Goal: Transaction & Acquisition: Book appointment/travel/reservation

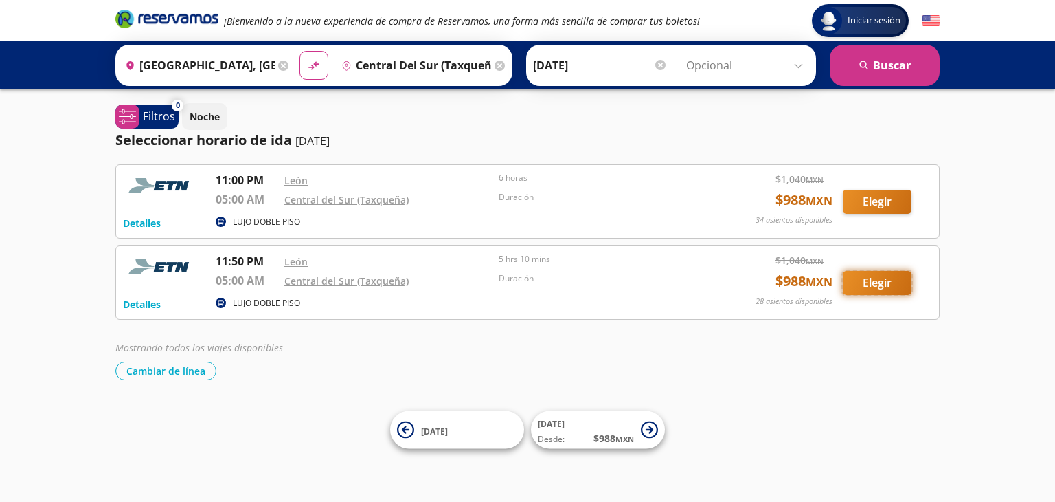
click at [882, 282] on button "Elegir" at bounding box center [877, 283] width 69 height 24
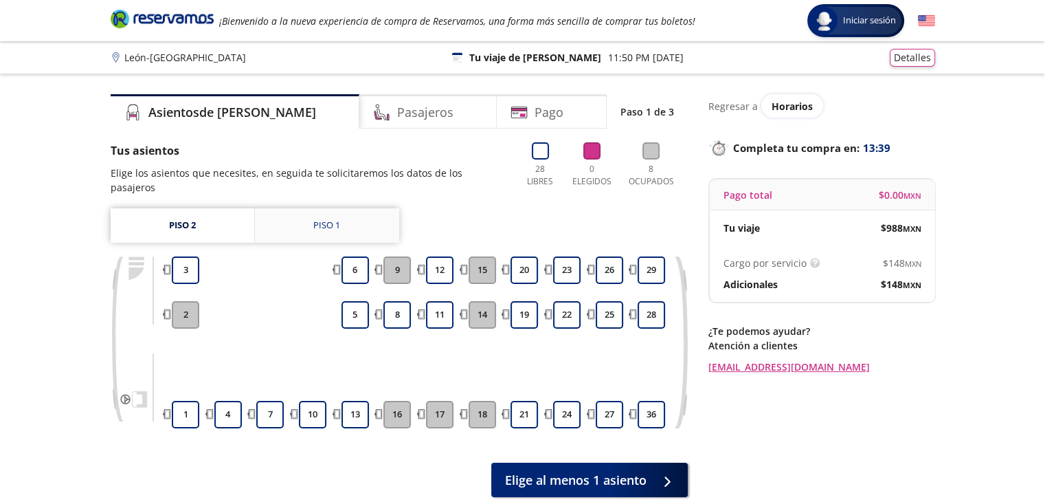
click at [330, 218] on div "Piso 1" at bounding box center [326, 225] width 27 height 14
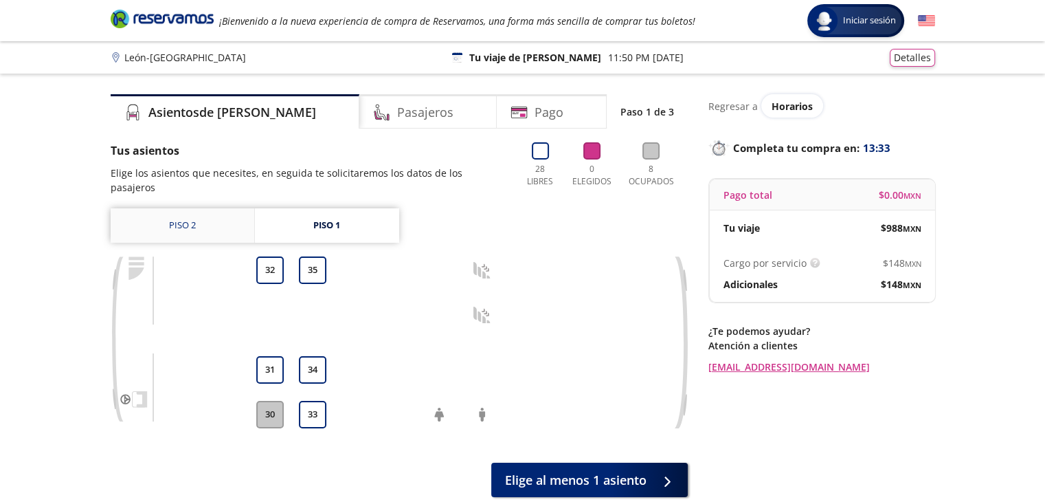
click at [196, 217] on link "Piso 2" at bounding box center [183, 225] width 144 height 34
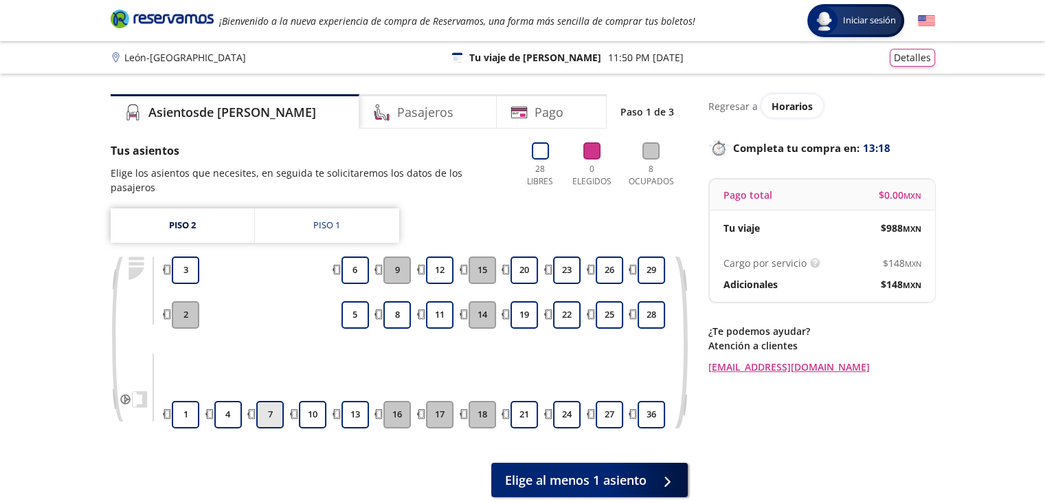
click at [273, 401] on button "7" at bounding box center [269, 414] width 27 height 27
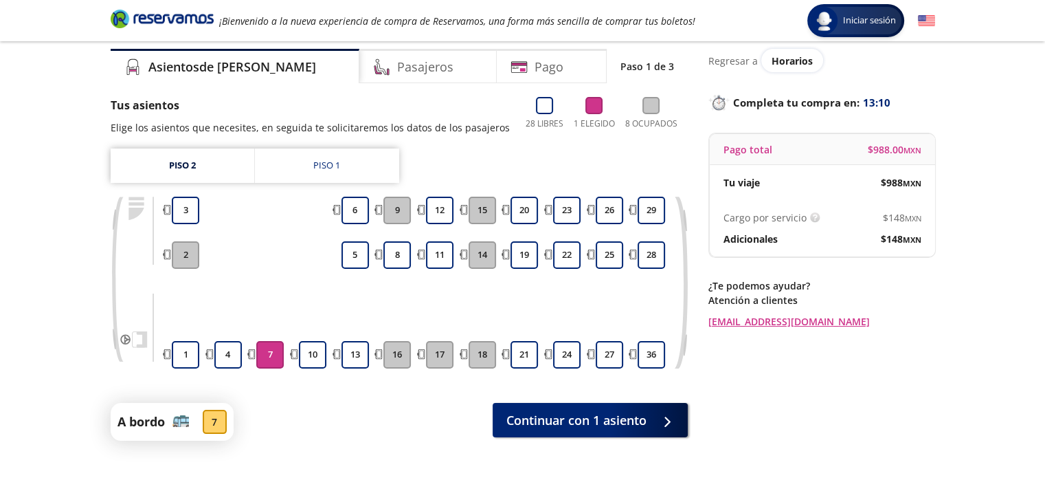
scroll to position [108, 0]
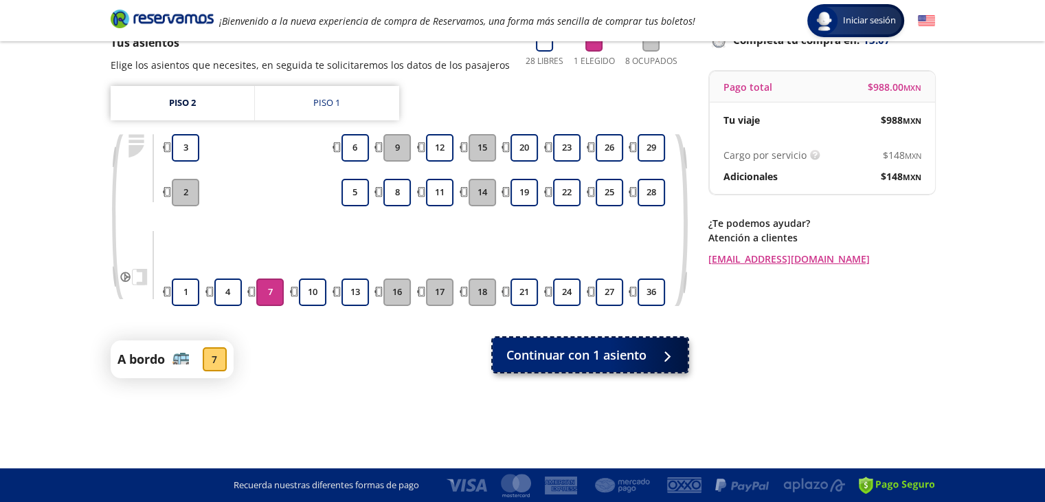
click at [631, 353] on span "Continuar con 1 asiento" at bounding box center [576, 355] width 140 height 19
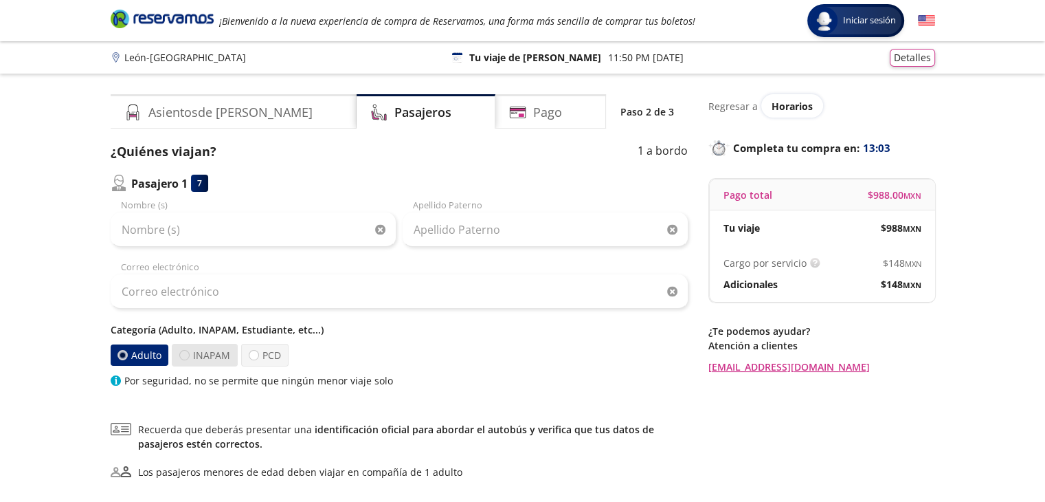
click at [185, 355] on div at bounding box center [184, 355] width 10 height 10
click at [185, 355] on input "INAPAM" at bounding box center [184, 354] width 9 height 9
radio input "true"
radio input "false"
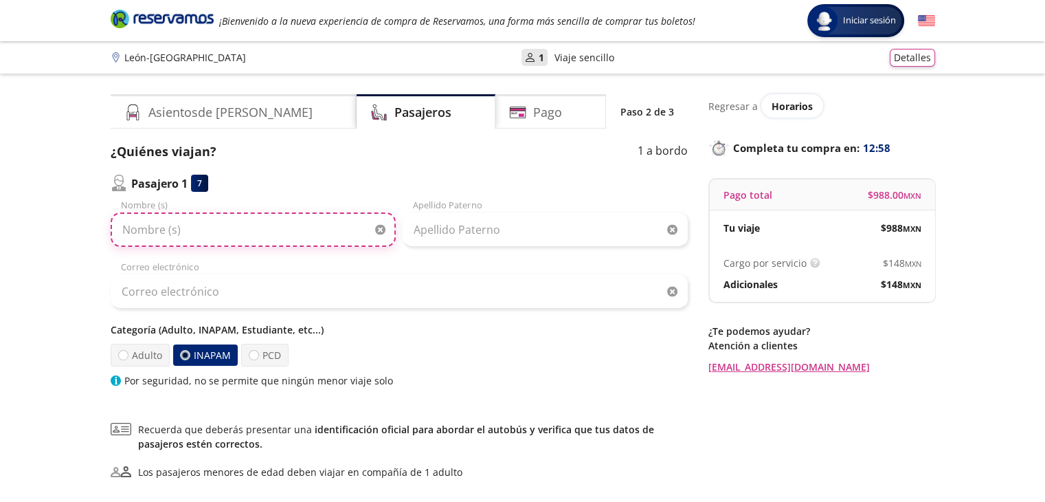
click at [178, 232] on input "Nombre (s)" at bounding box center [253, 229] width 285 height 34
click at [179, 232] on input "Nombre (s)" at bounding box center [253, 229] width 285 height 34
type input "[PERSON_NAME] [PERSON_NAME]"
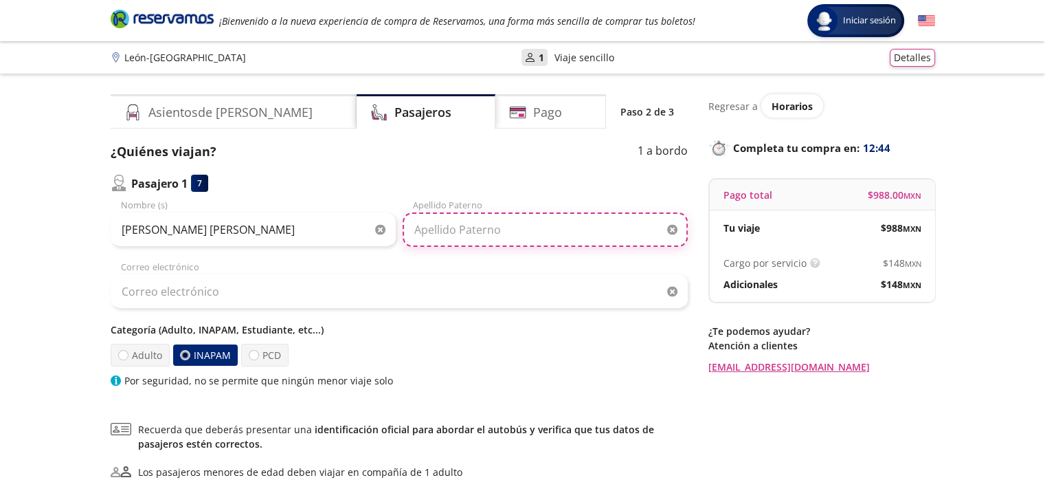
click at [519, 232] on input "Apellido Paterno" at bounding box center [545, 229] width 285 height 34
type input "[PERSON_NAME]"
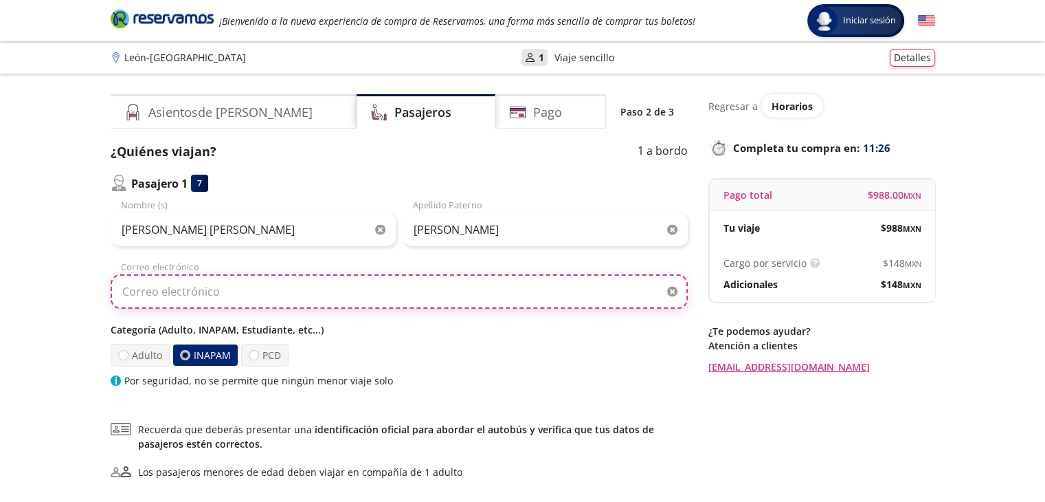
click at [188, 294] on input "Correo electrónico" at bounding box center [399, 291] width 577 height 34
type input "[EMAIL_ADDRESS][DOMAIN_NAME]"
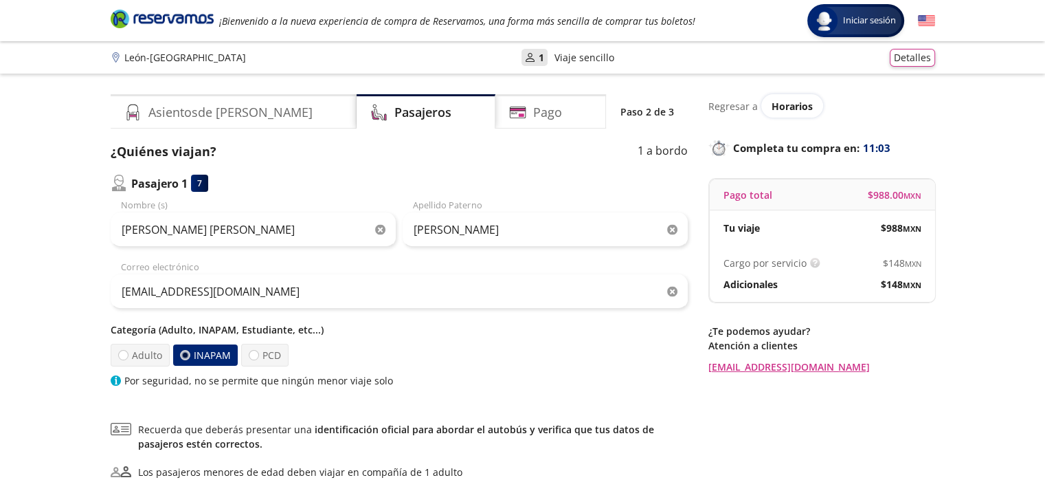
click at [186, 353] on div at bounding box center [184, 355] width 10 height 10
click at [186, 353] on input "INAPAM" at bounding box center [185, 354] width 9 height 9
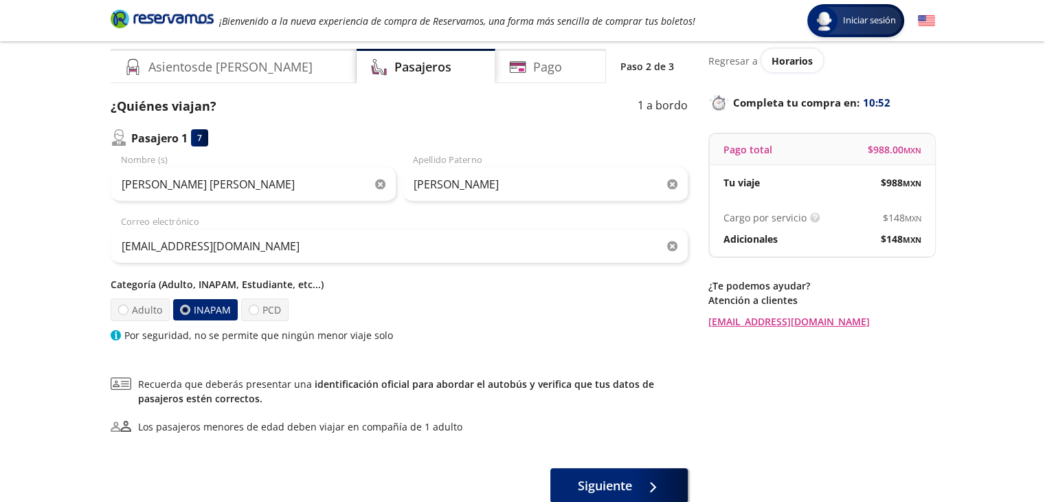
scroll to position [69, 0]
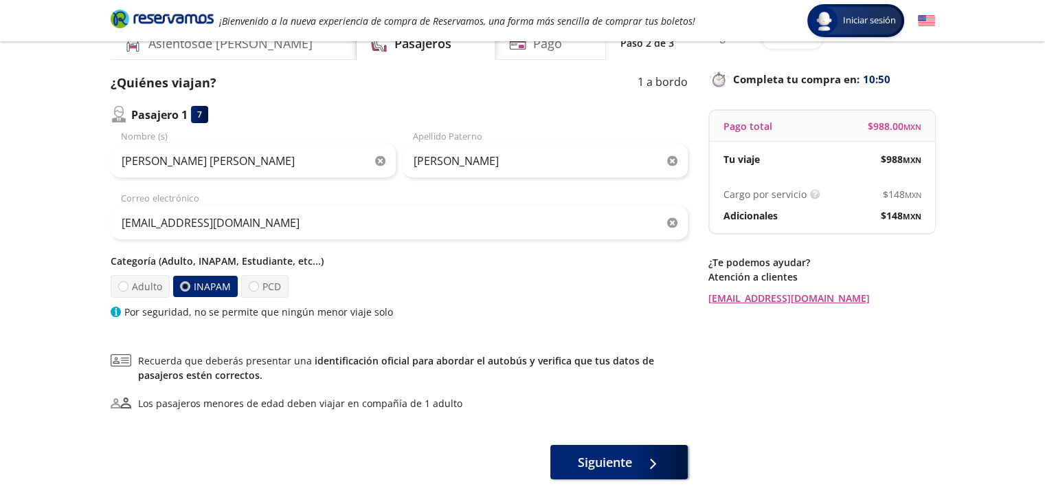
click at [177, 281] on label "INAPAM" at bounding box center [205, 287] width 66 height 22
click at [180, 282] on input "INAPAM" at bounding box center [184, 286] width 9 height 9
click at [633, 460] on button "Siguiente" at bounding box center [618, 459] width 137 height 34
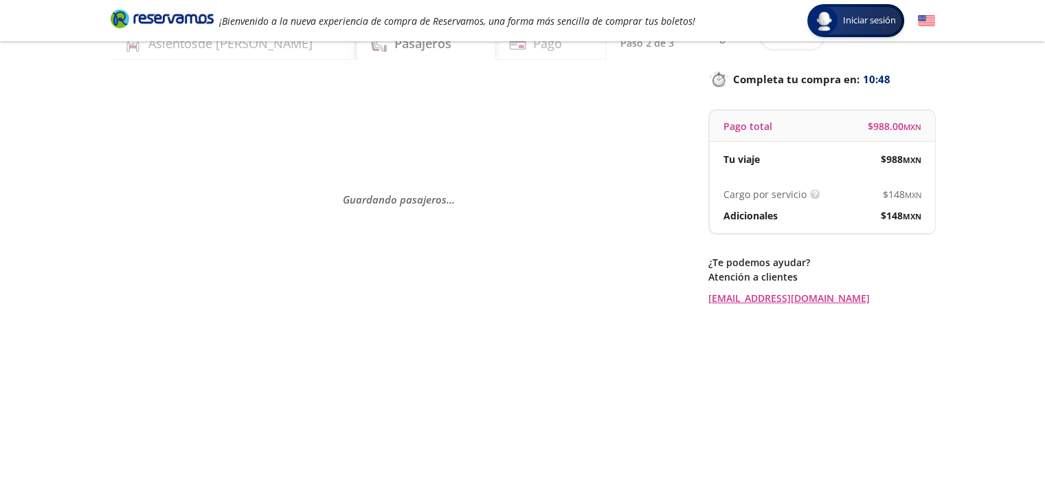
scroll to position [0, 0]
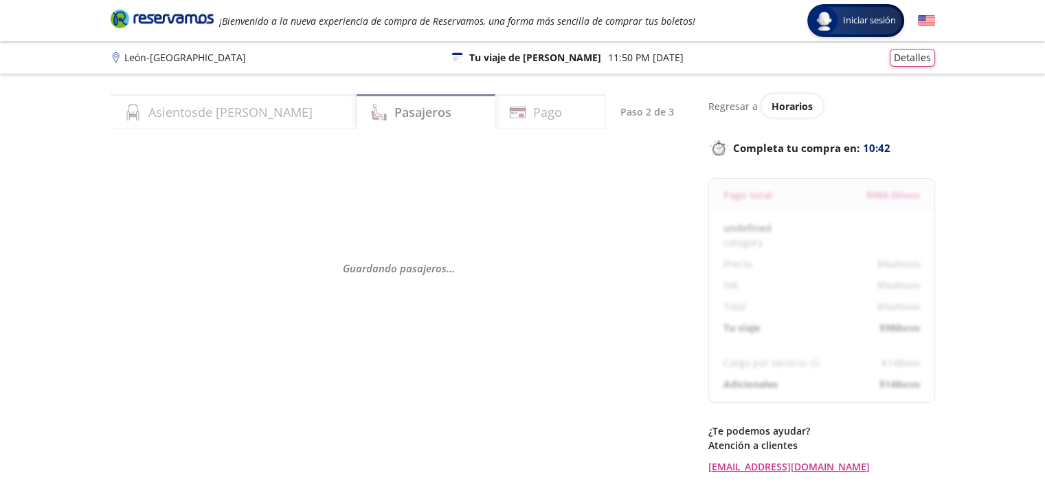
select select "MX"
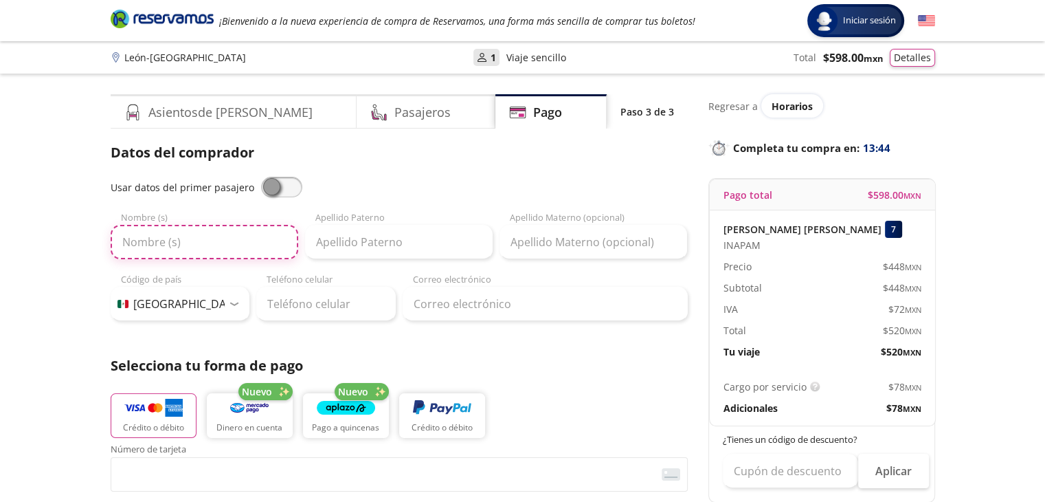
click at [202, 244] on input "Nombre (s)" at bounding box center [205, 242] width 188 height 34
type input "[PERSON_NAME]"
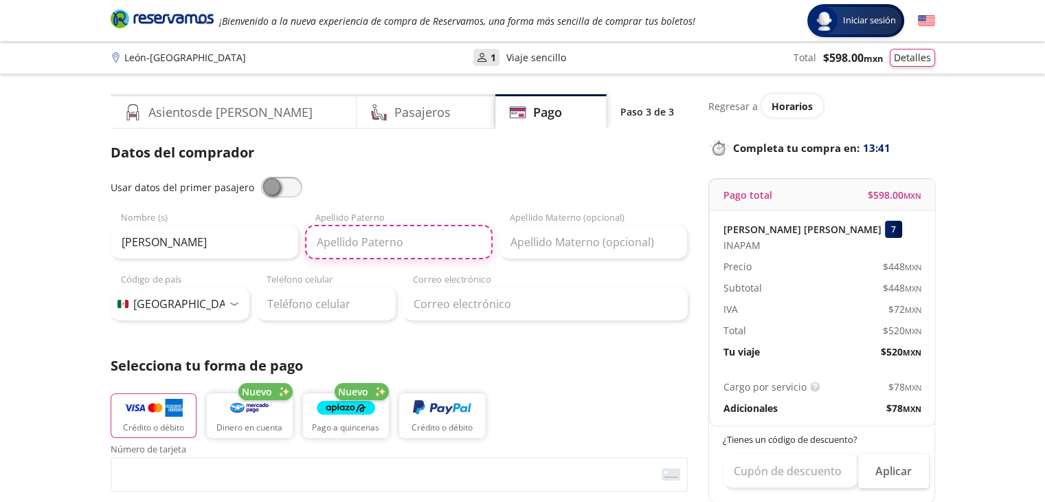
click at [383, 240] on input "Apellido Paterno" at bounding box center [399, 242] width 188 height 34
type input "[PERSON_NAME]"
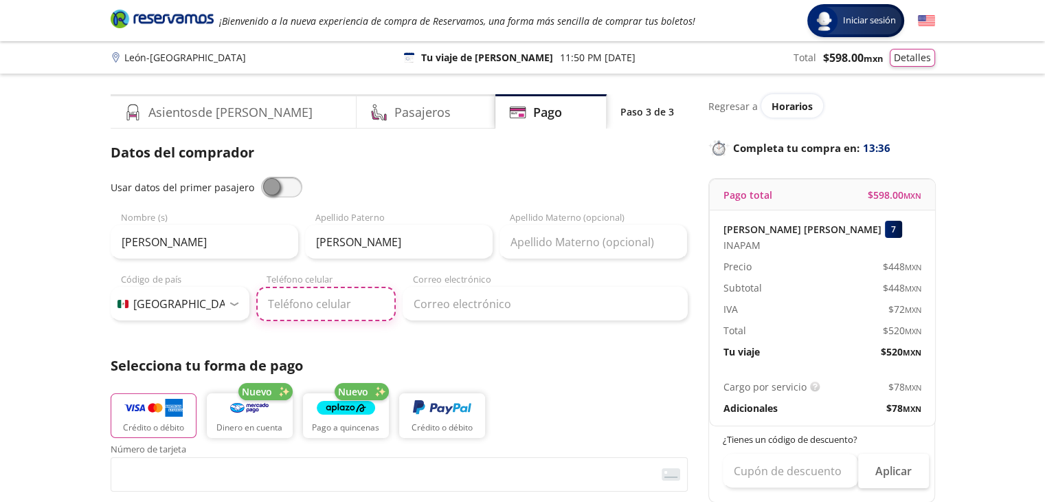
click at [327, 306] on input "Teléfono celular" at bounding box center [325, 304] width 139 height 34
type input "[PHONE_NUMBER]"
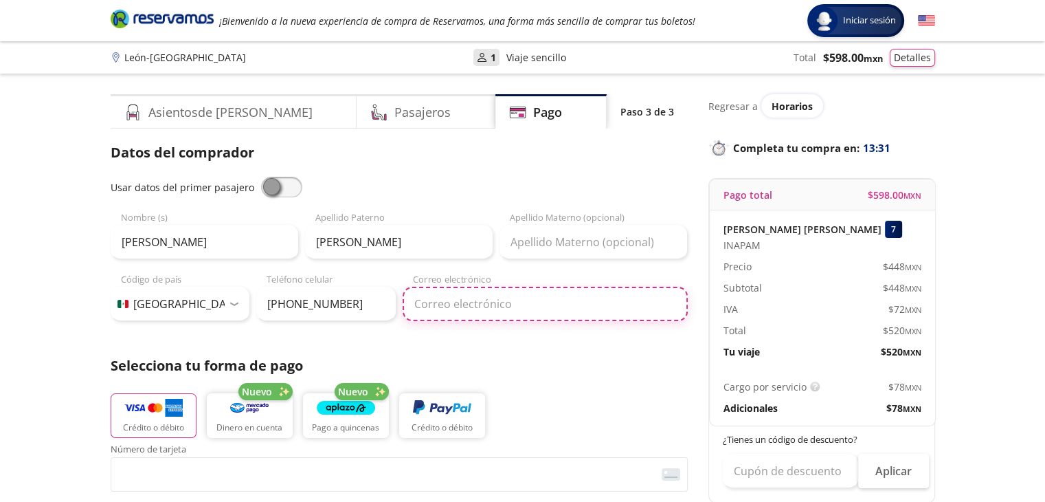
click at [489, 303] on input "Correo electrónico" at bounding box center [545, 304] width 285 height 34
type input "[EMAIL_ADDRESS][DOMAIN_NAME]"
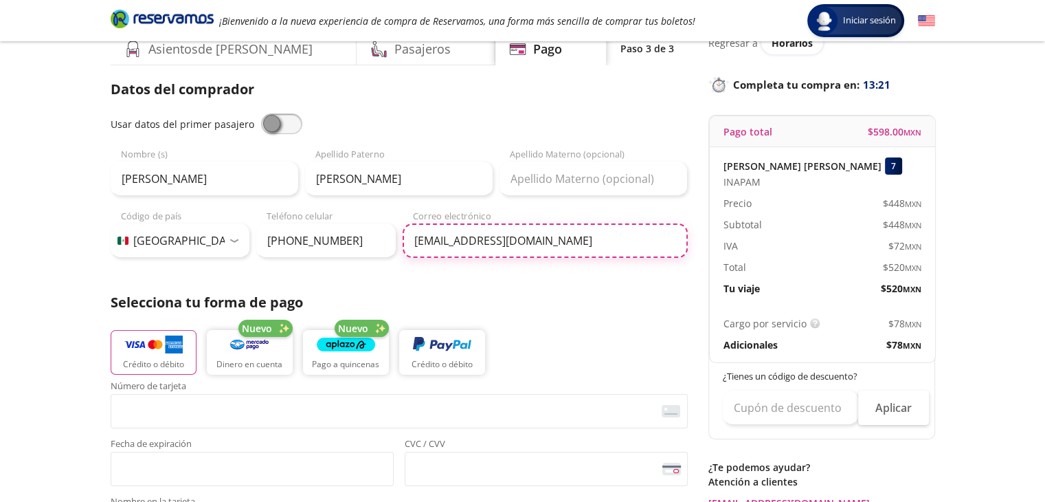
scroll to position [137, 0]
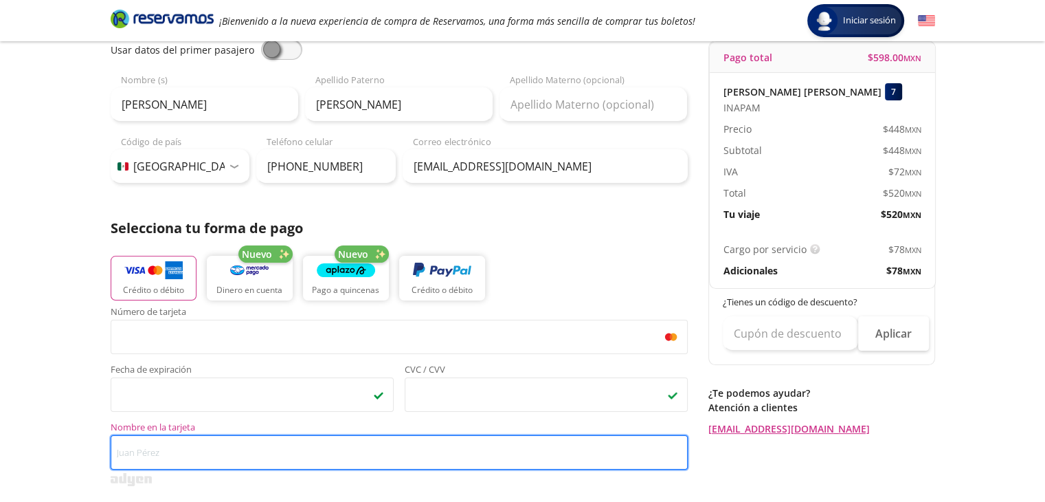
click at [150, 451] on input "Nombre en la tarjeta" at bounding box center [399, 452] width 577 height 34
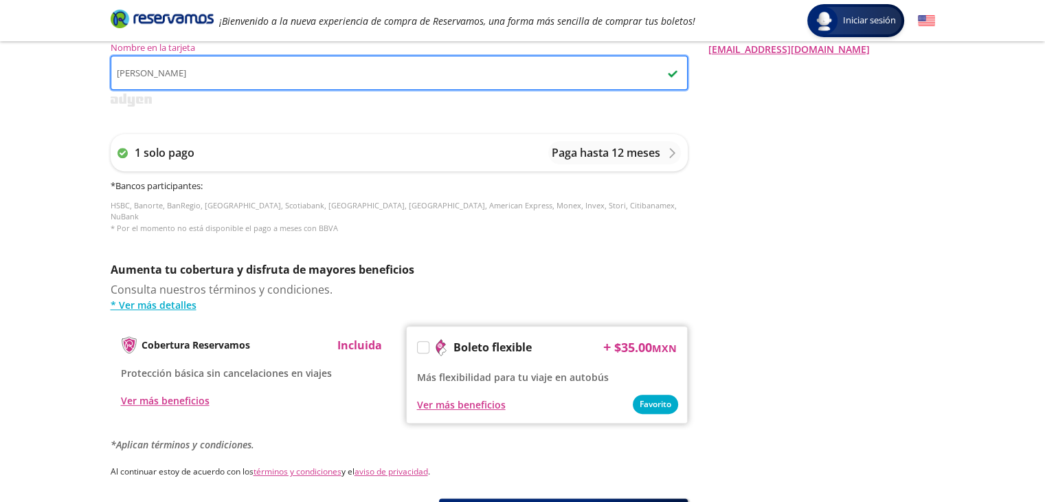
scroll to position [618, 0]
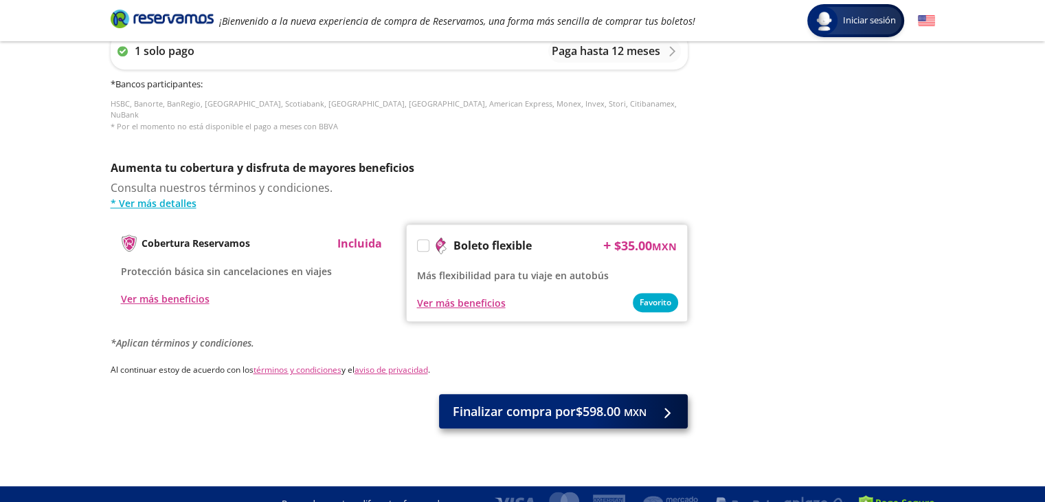
type input "[PERSON_NAME]"
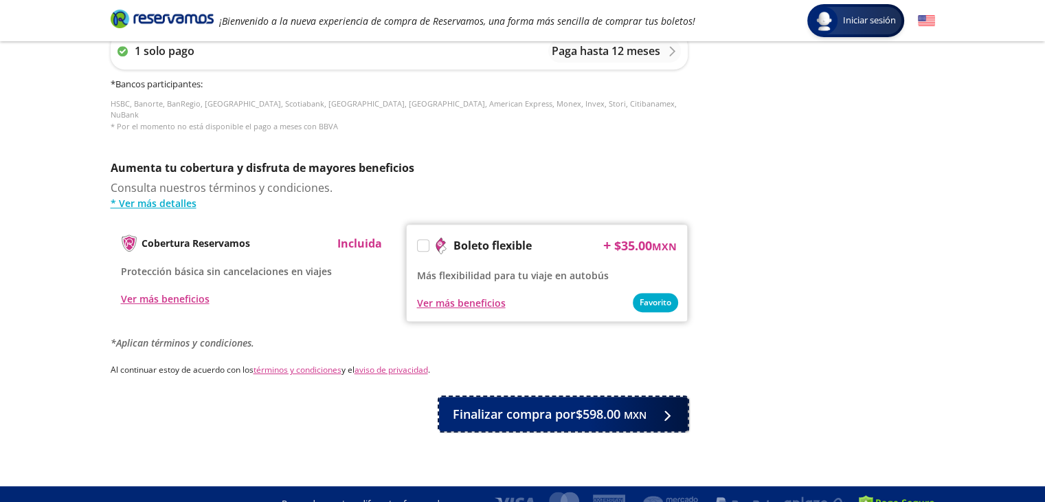
click at [569, 405] on span "Finalizar compra por $598.00 MXN" at bounding box center [550, 414] width 194 height 19
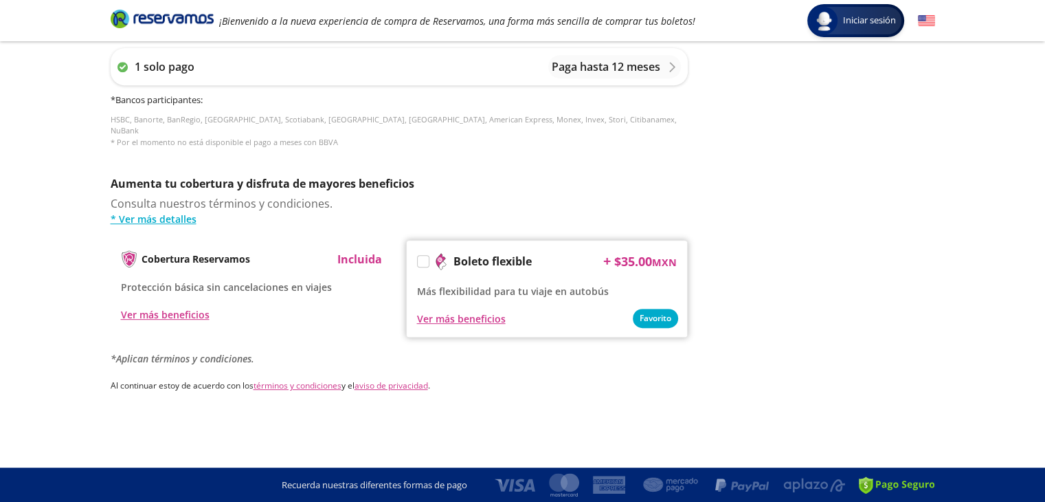
scroll to position [0, 0]
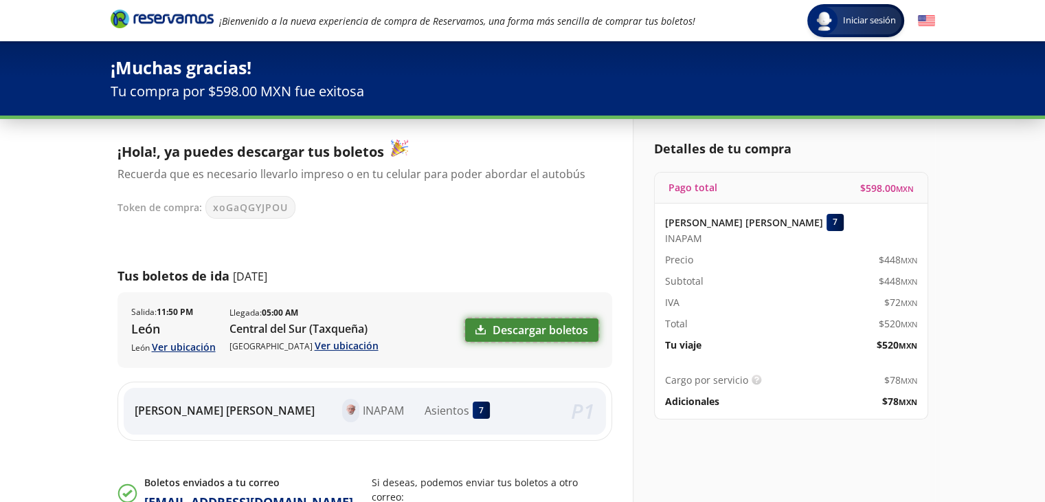
click at [546, 330] on link "Descargar boletos" at bounding box center [531, 329] width 133 height 23
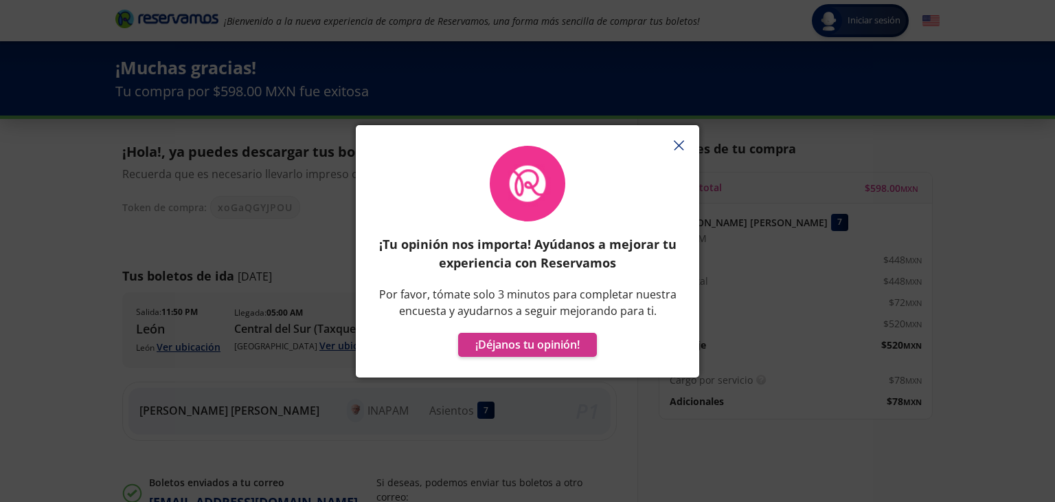
click at [679, 142] on icon "button" at bounding box center [679, 145] width 10 height 10
